Goal: Task Accomplishment & Management: Use online tool/utility

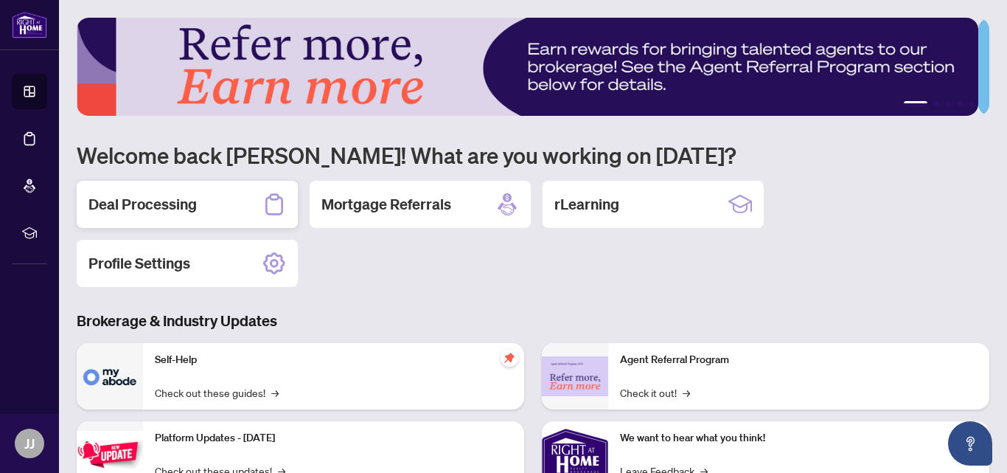
click at [152, 209] on h2 "Deal Processing" at bounding box center [142, 204] width 108 height 21
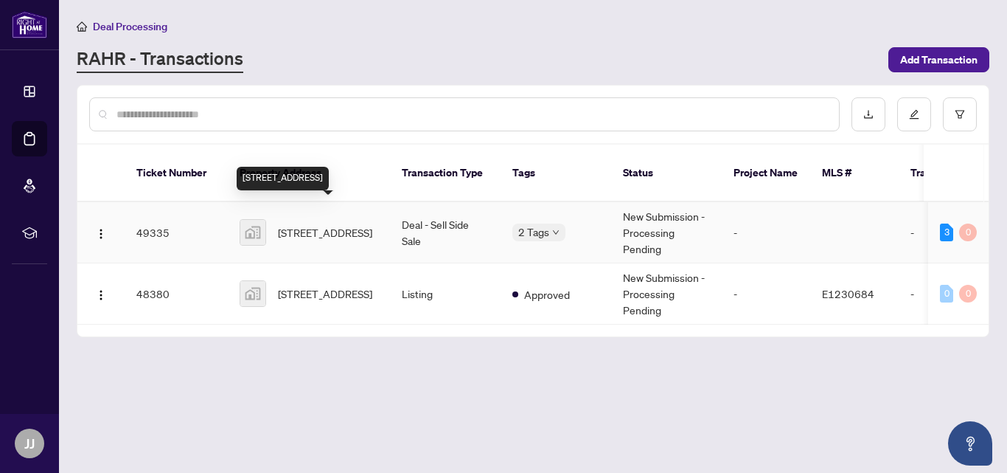
click at [292, 224] on span "[STREET_ADDRESS]" at bounding box center [325, 232] width 94 height 16
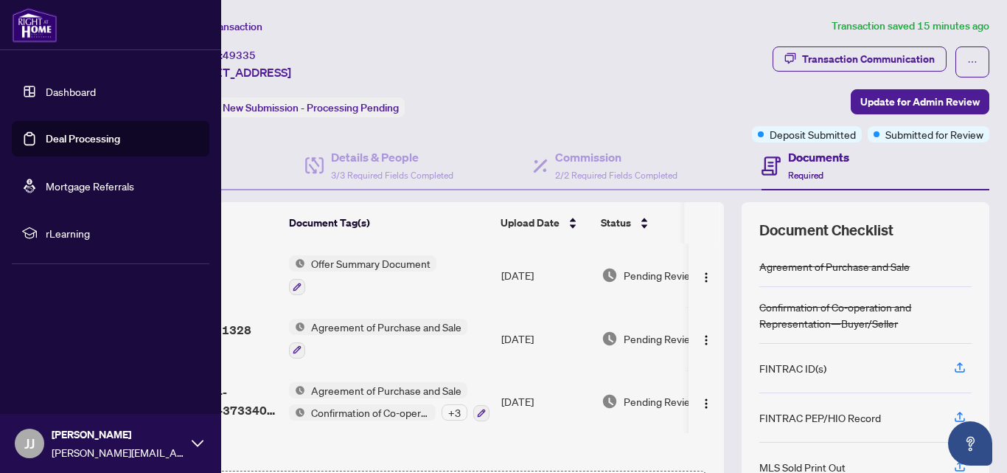
click at [36, 441] on span "JJ" at bounding box center [29, 442] width 29 height 29
click at [51, 353] on span "Logout" at bounding box center [59, 356] width 33 height 24
